Goal: Information Seeking & Learning: Learn about a topic

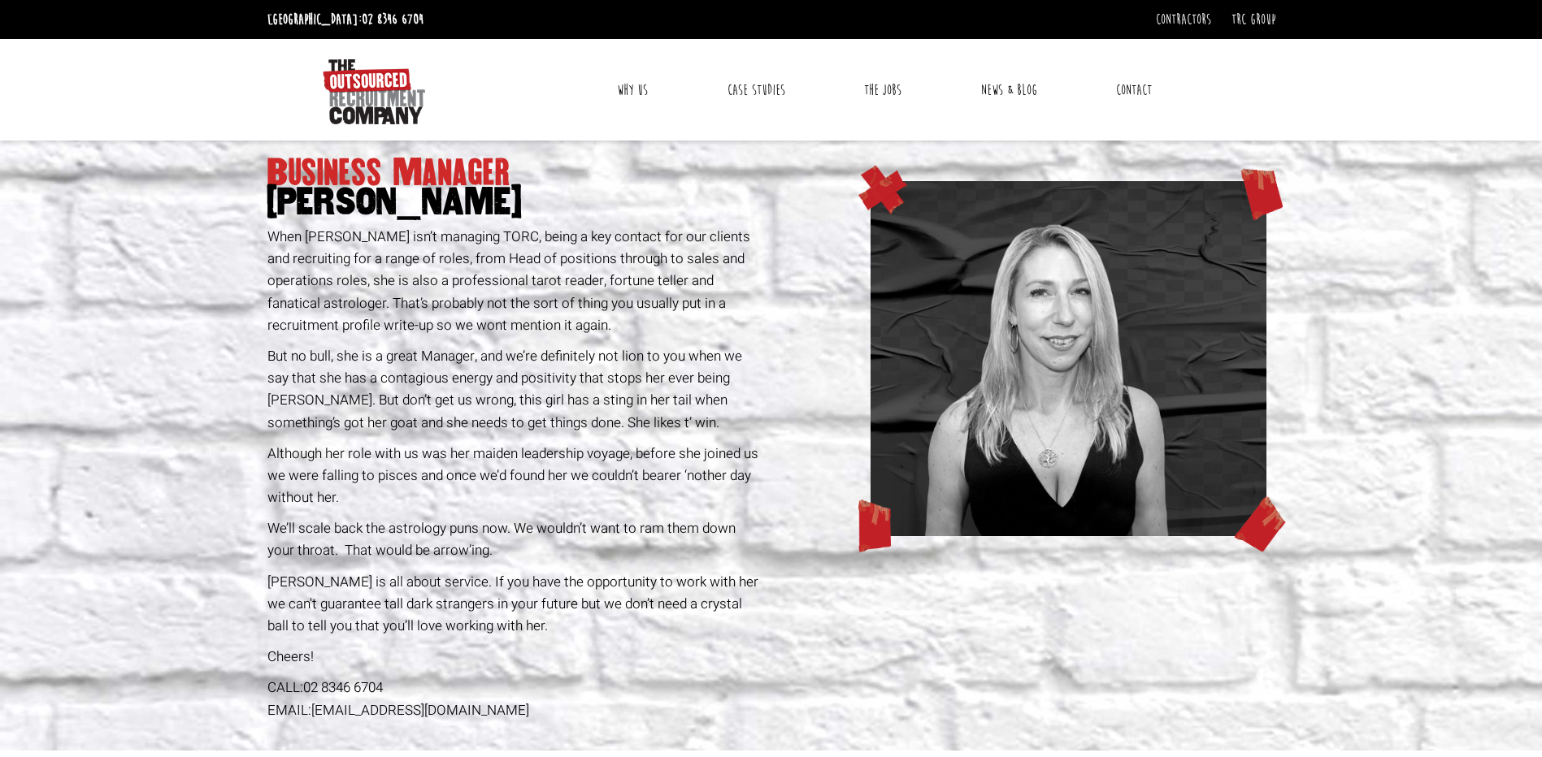
drag, startPoint x: 265, startPoint y: 232, endPoint x: 573, endPoint y: 638, distance: 509.9
click at [573, 638] on div "Business Manager [PERSON_NAME] When [PERSON_NAME] isn’t managing TORC, being a …" at bounding box center [516, 446] width 510 height 610
drag, startPoint x: 573, startPoint y: 638, endPoint x: 568, endPoint y: 630, distance: 9.5
click at [573, 638] on div "Business Manager [PERSON_NAME] When [PERSON_NAME] isn’t managing TORC, being a …" at bounding box center [516, 446] width 510 height 610
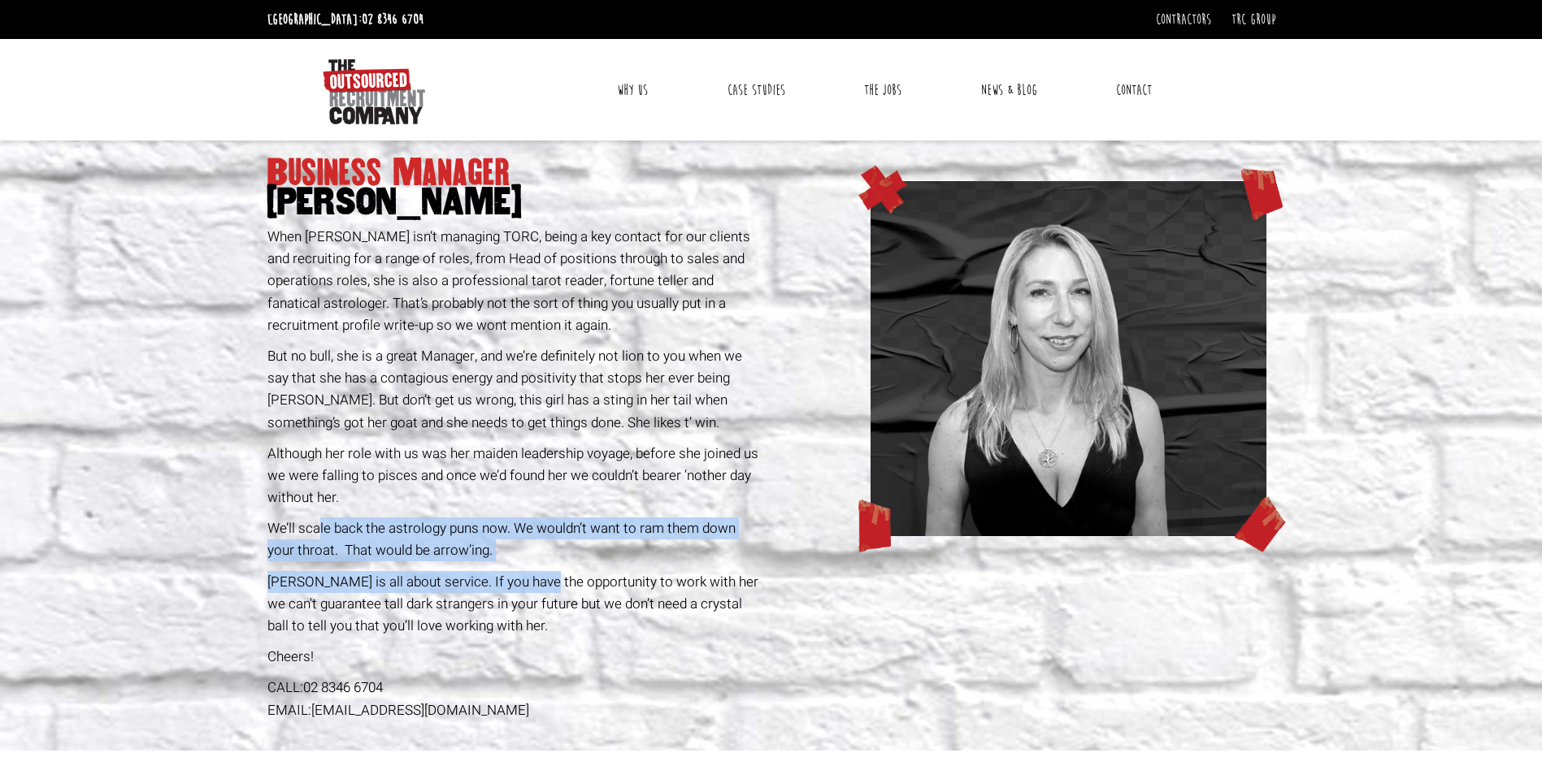
drag, startPoint x: 334, startPoint y: 514, endPoint x: 530, endPoint y: 576, distance: 205.4
click at [530, 576] on div "Business Manager [PERSON_NAME] When [PERSON_NAME] isn’t managing TORC, being a …" at bounding box center [516, 446] width 510 height 610
drag, startPoint x: 402, startPoint y: 485, endPoint x: 536, endPoint y: 639, distance: 203.4
click at [536, 639] on div "Business Manager [PERSON_NAME] When [PERSON_NAME] isn’t managing TORC, being a …" at bounding box center [516, 446] width 510 height 610
drag, startPoint x: 536, startPoint y: 639, endPoint x: 505, endPoint y: 644, distance: 31.4
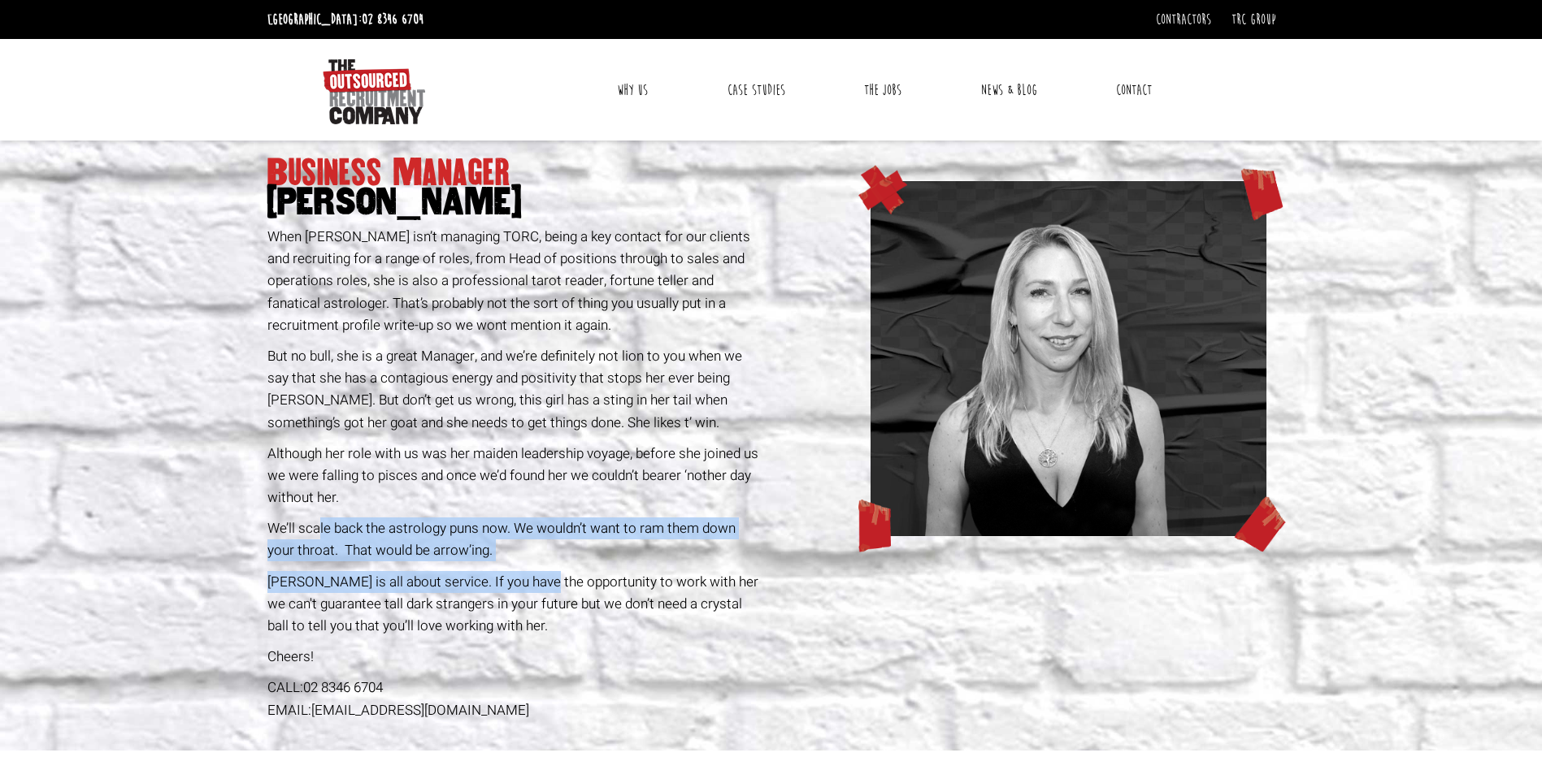
click at [505, 644] on div "Business Manager [PERSON_NAME] When [PERSON_NAME] isn’t managing TORC, being a …" at bounding box center [516, 446] width 510 height 610
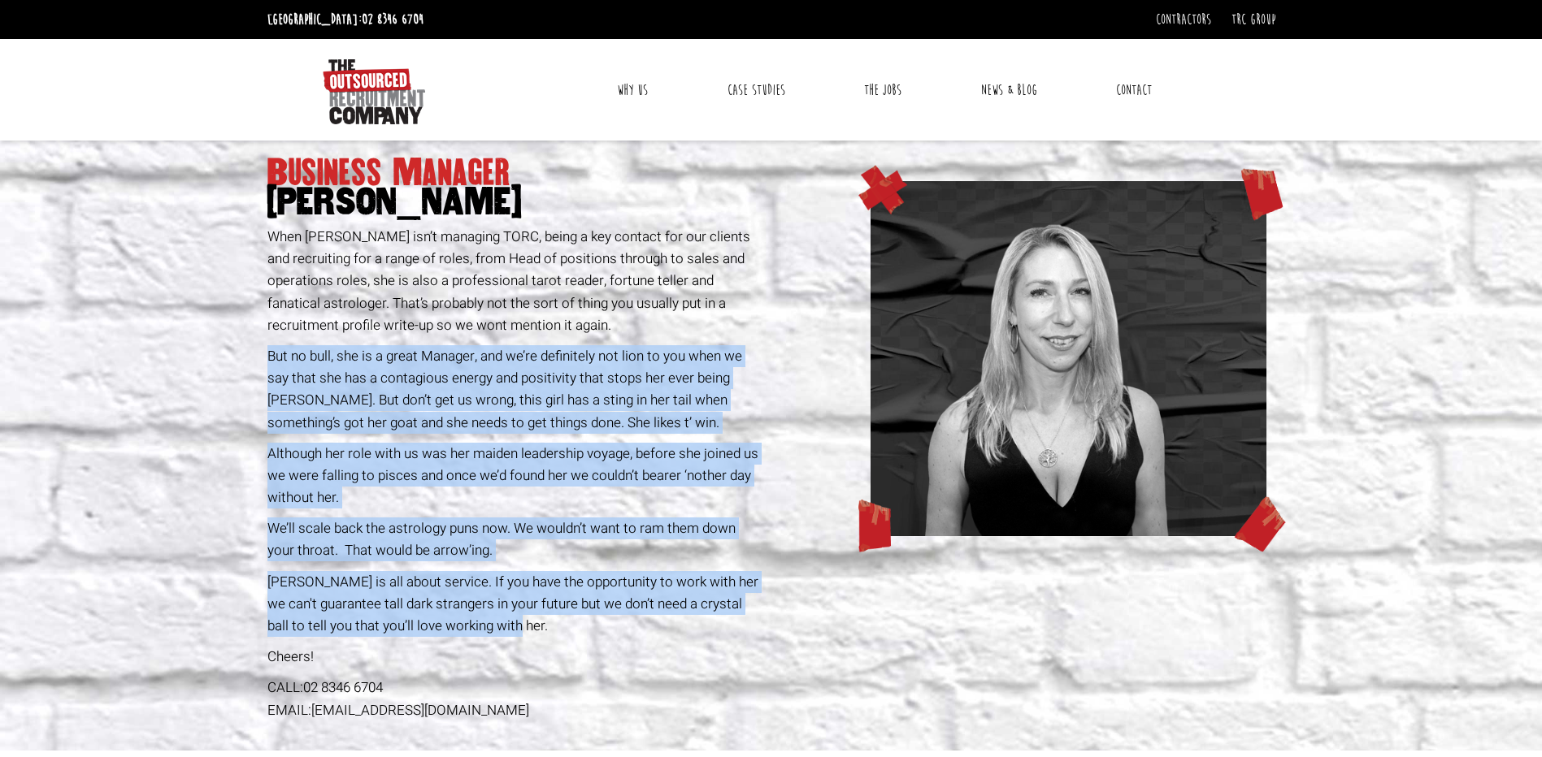
drag, startPoint x: 267, startPoint y: 352, endPoint x: 577, endPoint y: 624, distance: 412.9
click at [577, 624] on div "Business Manager [PERSON_NAME] When [PERSON_NAME] isn’t managing TORC, being a …" at bounding box center [516, 446] width 510 height 610
click at [572, 630] on p "[PERSON_NAME] is all about service. If you have the opportunity to work with he…" at bounding box center [516, 604] width 498 height 67
drag, startPoint x: 267, startPoint y: 354, endPoint x: 570, endPoint y: 629, distance: 409.6
click at [570, 629] on div "Business Manager [PERSON_NAME] When [PERSON_NAME] isn’t managing TORC, being a …" at bounding box center [516, 446] width 510 height 610
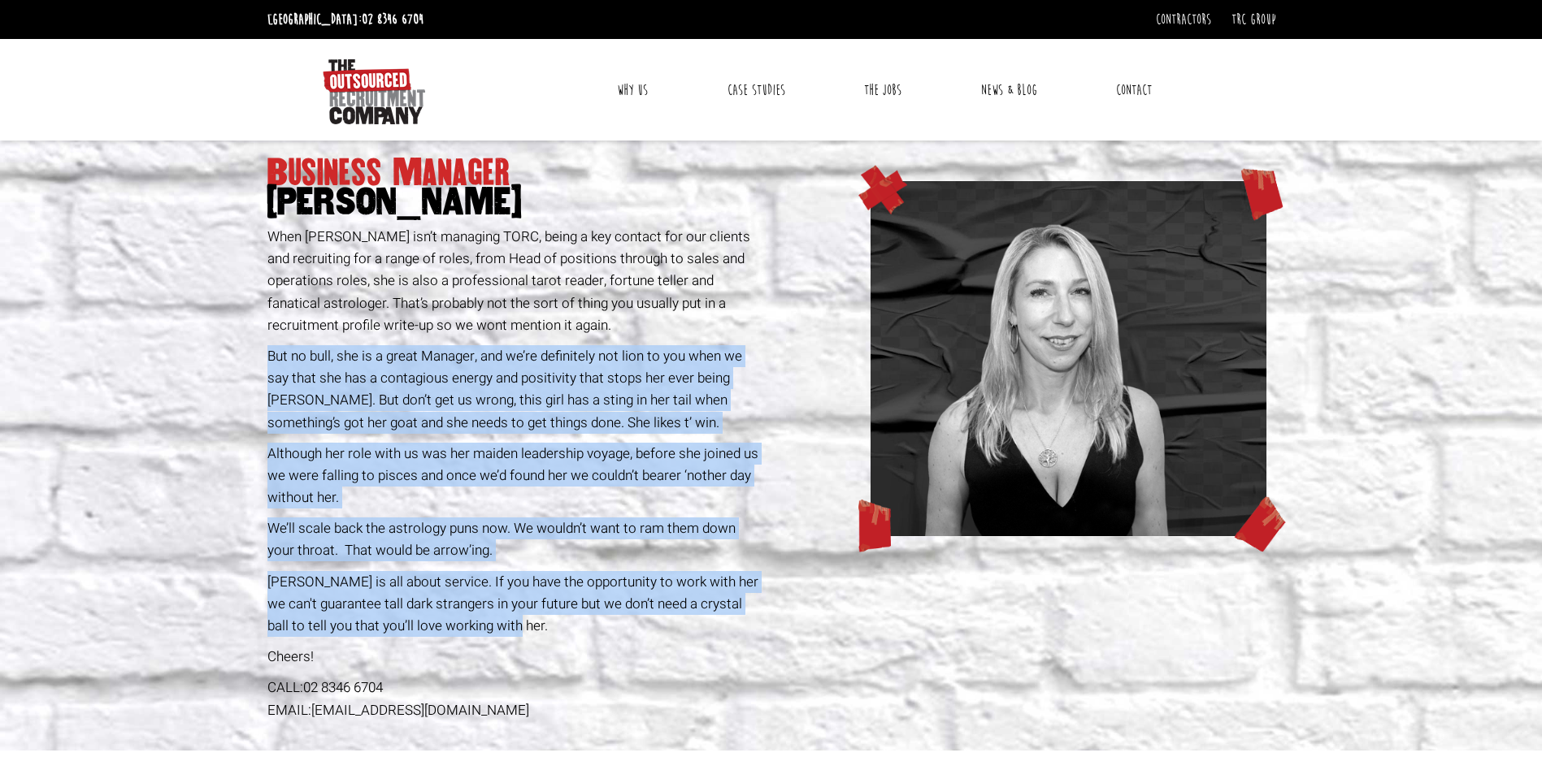
drag, startPoint x: 570, startPoint y: 629, endPoint x: 558, endPoint y: 488, distance: 141.9
click at [558, 488] on p "Although her role with us was her maiden leadership voyage, before she joined u…" at bounding box center [516, 476] width 498 height 67
click at [274, 373] on p "But no bull, she is a great Manager, and we’re definitely not lion to you when …" at bounding box center [516, 389] width 498 height 89
drag, startPoint x: 266, startPoint y: 355, endPoint x: 549, endPoint y: 628, distance: 393.7
click at [549, 628] on div "Business Manager [PERSON_NAME] When [PERSON_NAME] isn’t managing TORC, being a …" at bounding box center [516, 446] width 510 height 610
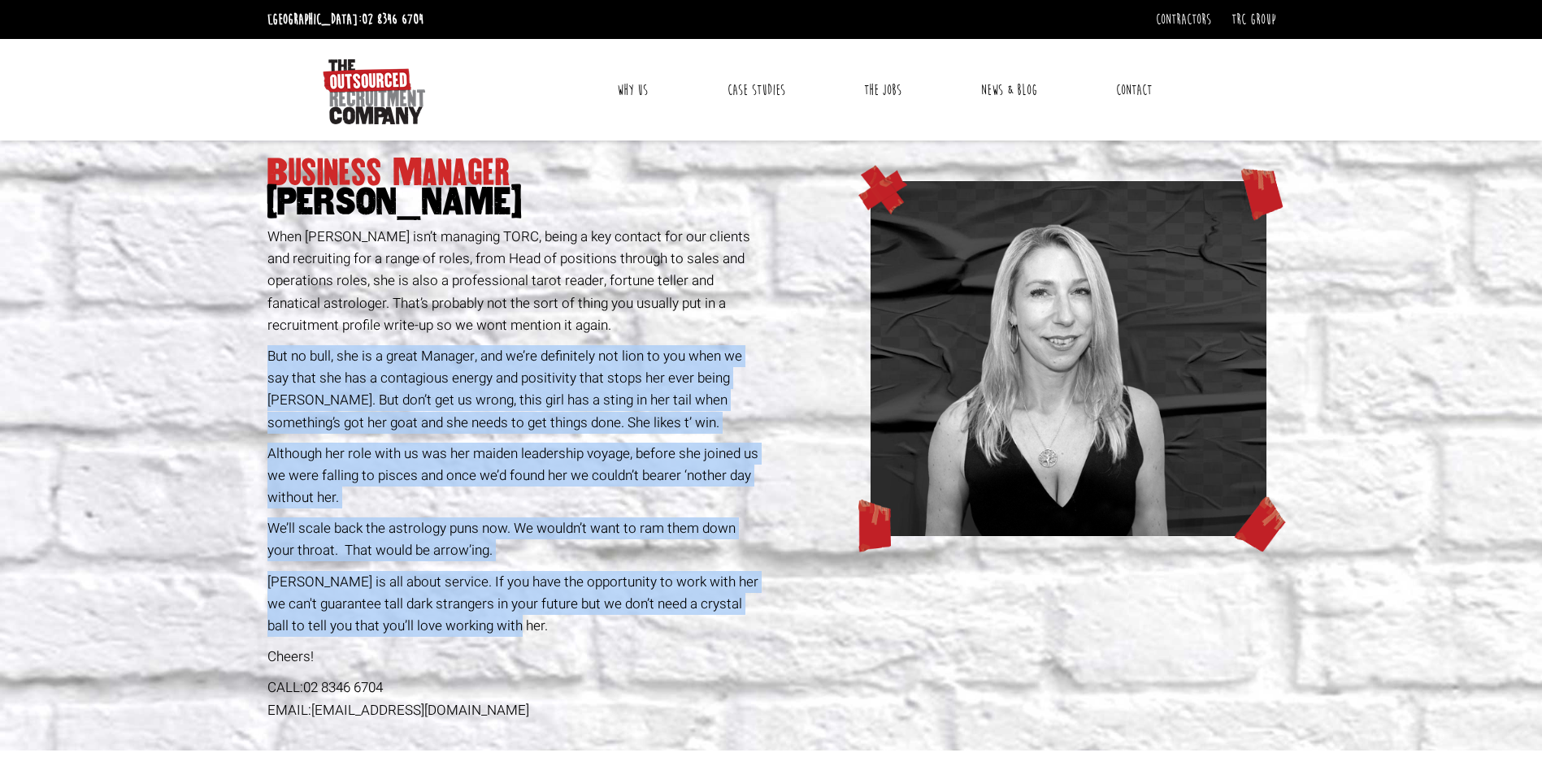
click at [549, 628] on p "[PERSON_NAME] is all about service. If you have the opportunity to work with he…" at bounding box center [516, 604] width 498 height 67
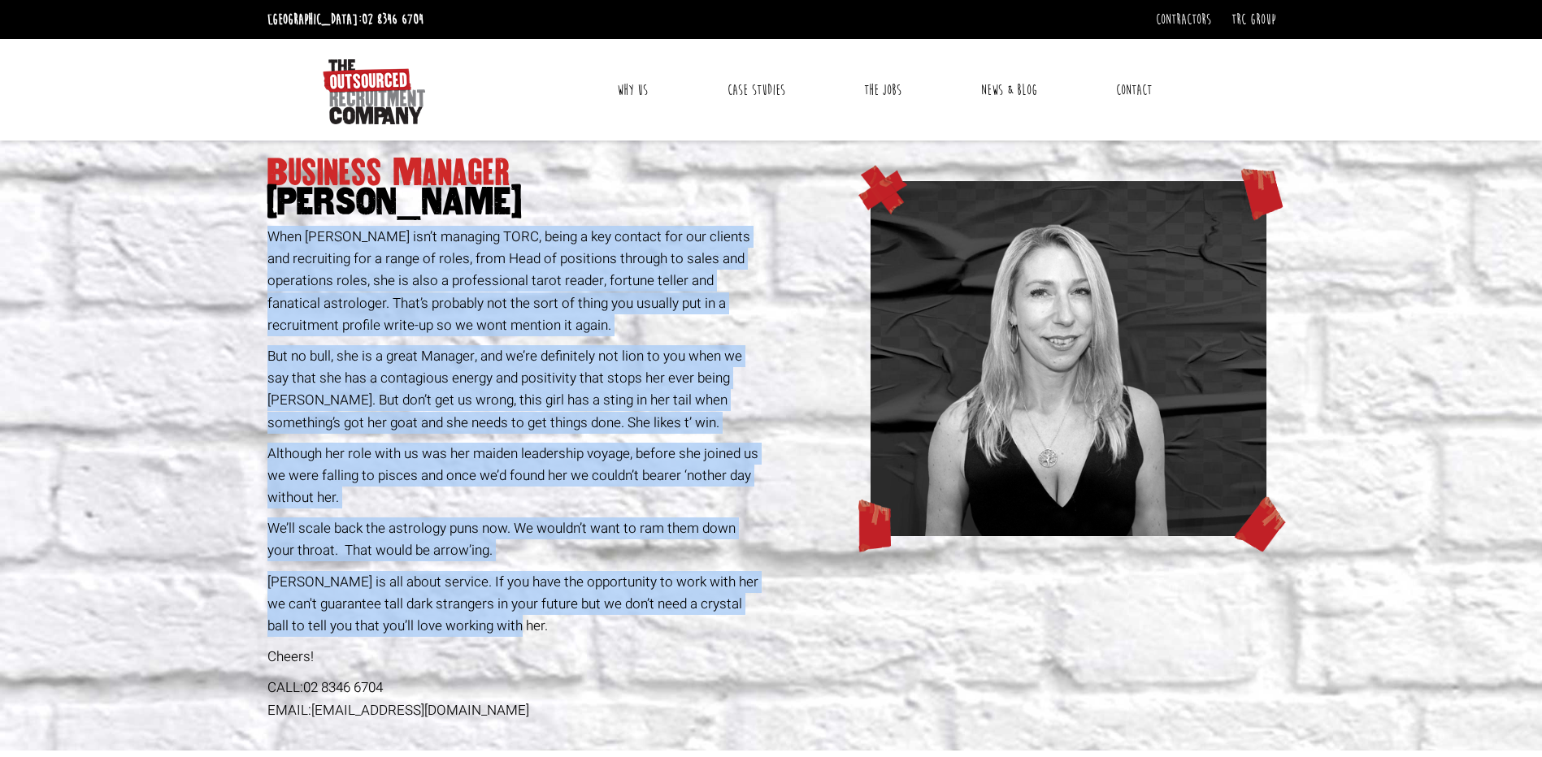
drag, startPoint x: 267, startPoint y: 228, endPoint x: 593, endPoint y: 631, distance: 518.4
click at [593, 631] on div "Business Manager [PERSON_NAME] When [PERSON_NAME] isn’t managing TORC, being a …" at bounding box center [516, 446] width 510 height 610
drag, startPoint x: 593, startPoint y: 631, endPoint x: 504, endPoint y: 615, distance: 90.7
click at [504, 615] on p "[PERSON_NAME] is all about service. If you have the opportunity to work with he…" at bounding box center [516, 604] width 498 height 67
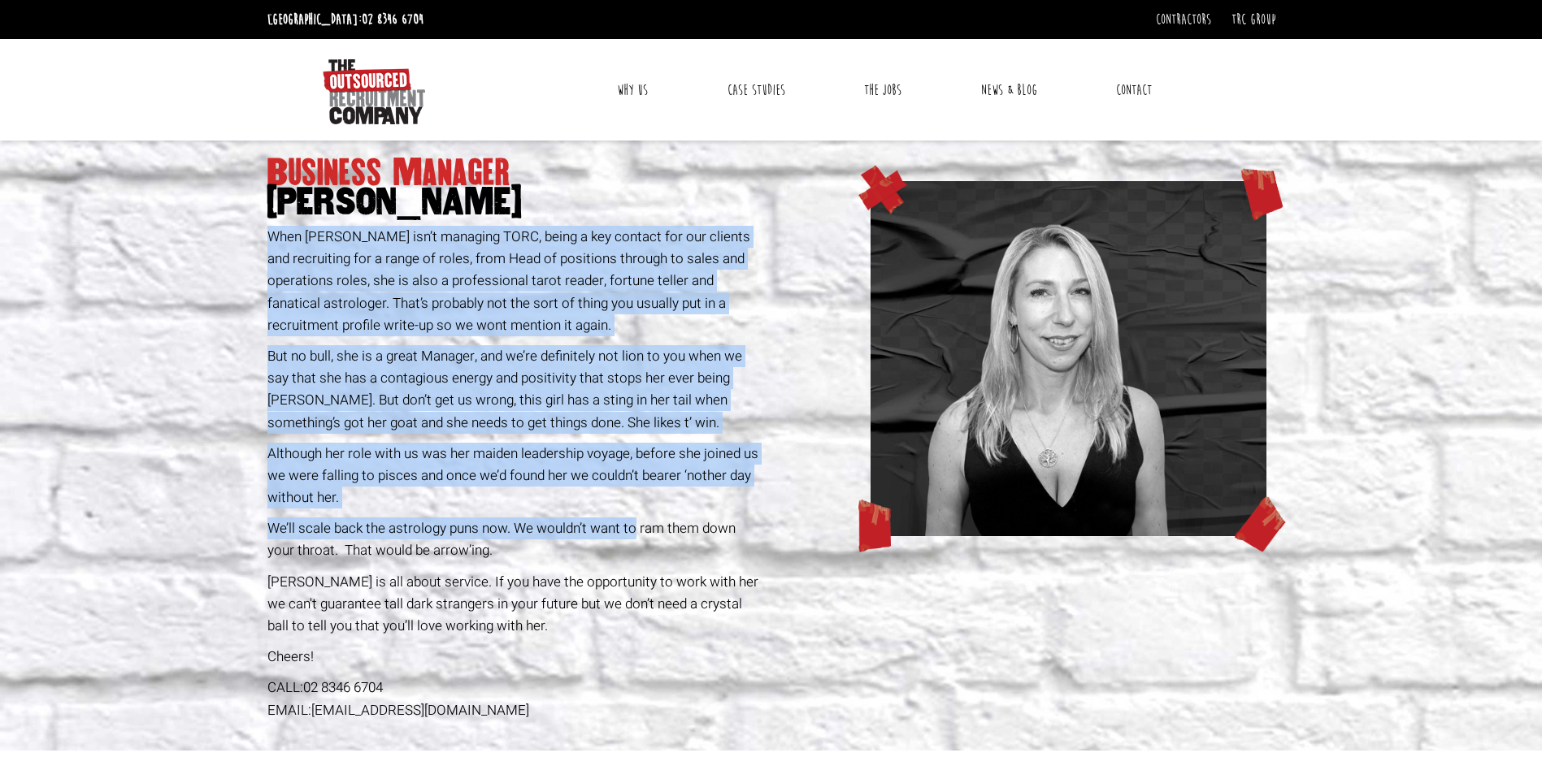
drag, startPoint x: 295, startPoint y: 247, endPoint x: 634, endPoint y: 527, distance: 439.3
click at [634, 527] on div "Business Manager [PERSON_NAME] When [PERSON_NAME] isn’t managing TORC, being a …" at bounding box center [516, 446] width 510 height 610
drag, startPoint x: 634, startPoint y: 527, endPoint x: 632, endPoint y: 514, distance: 12.3
click at [633, 527] on p "We’ll scale back the astrology puns now. We wouldn’t want to ram them down your…" at bounding box center [516, 540] width 498 height 44
